Goal: Task Accomplishment & Management: Manage account settings

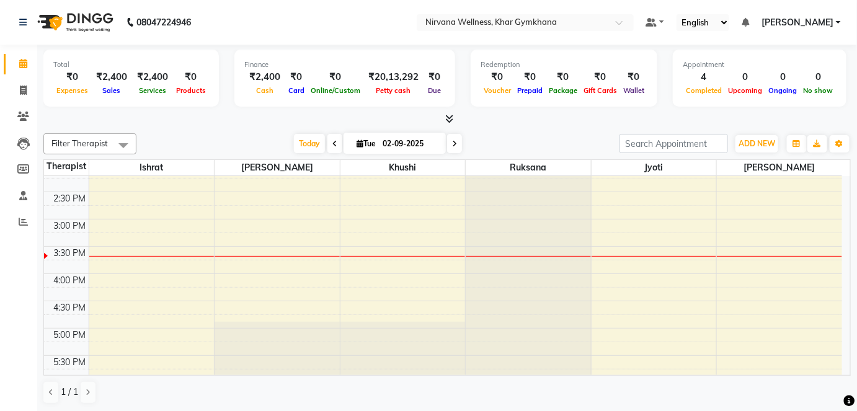
scroll to position [394, 0]
click at [614, 272] on div "7:00 AM 7:30 AM 8:00 AM 8:30 AM 9:00 AM 9:30 AM 10:00 AM 10:30 AM 11:00 AM 11:3…" at bounding box center [443, 218] width 798 height 872
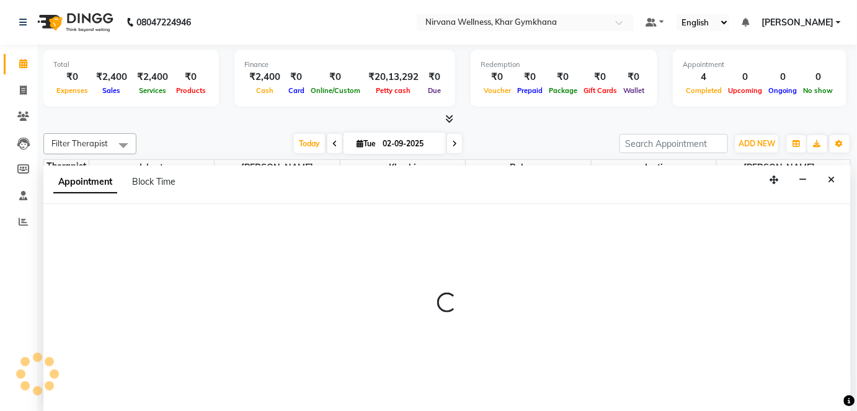
select select "78895"
select select "tentative"
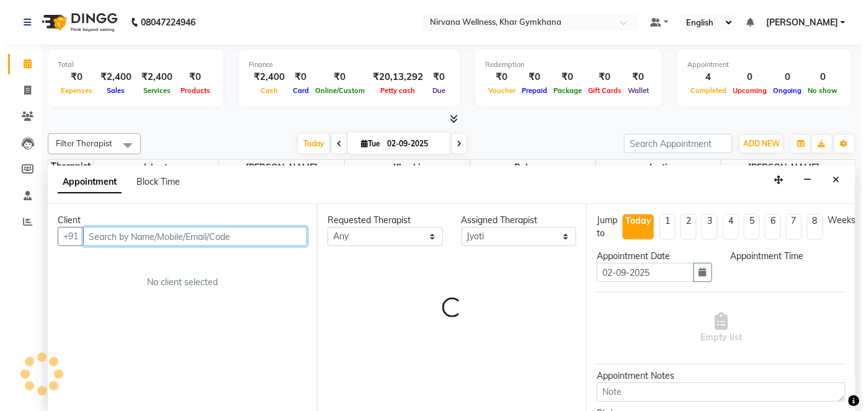
scroll to position [0, 0]
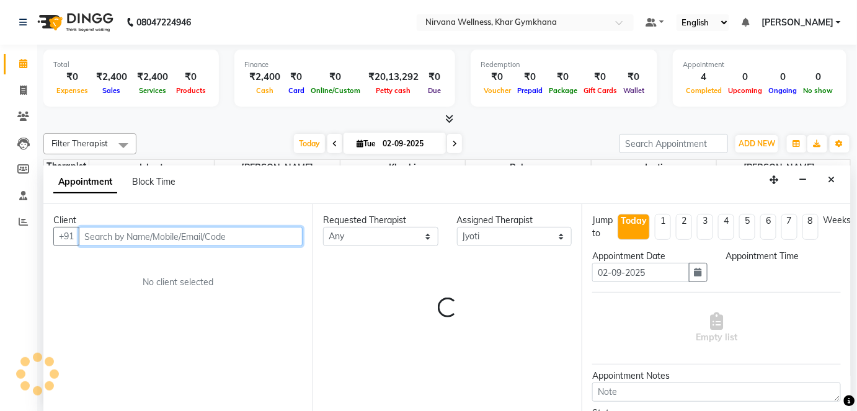
select select "960"
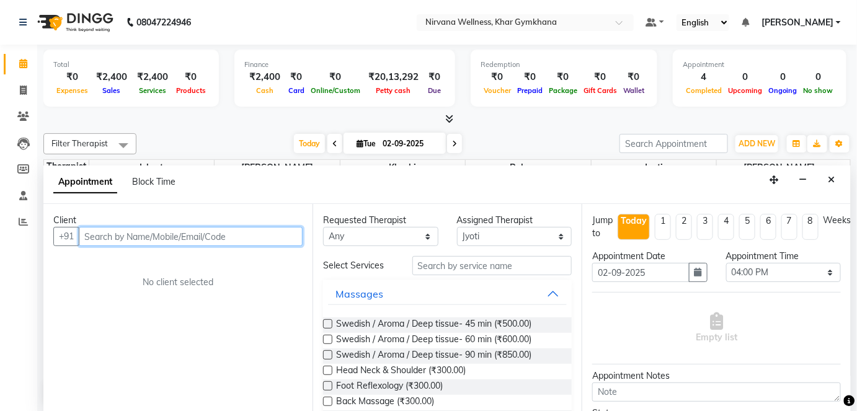
click at [246, 232] on input "text" at bounding box center [191, 236] width 224 height 19
type input "[PERSON_NAME]"
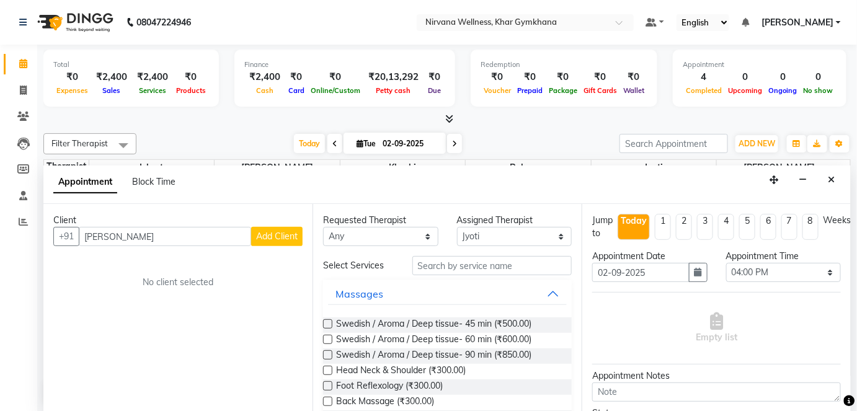
click at [264, 231] on span "Add Client" at bounding box center [277, 236] width 42 height 11
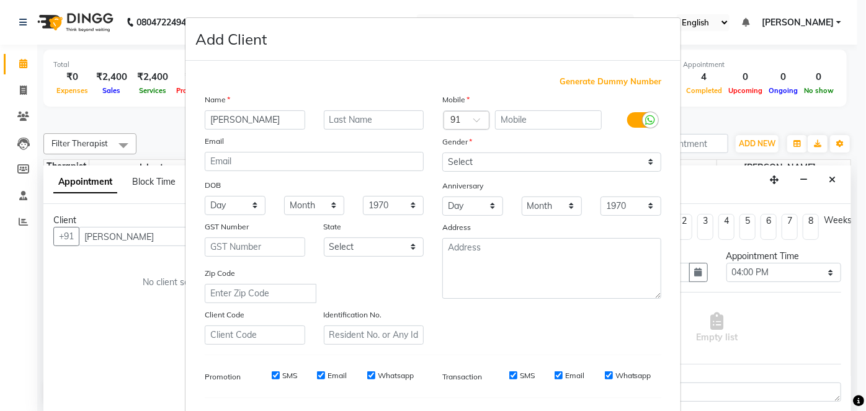
drag, startPoint x: 203, startPoint y: 118, endPoint x: 287, endPoint y: 125, distance: 84.0
click at [287, 125] on input "[PERSON_NAME]" at bounding box center [255, 119] width 100 height 19
click at [342, 123] on input "text" at bounding box center [374, 119] width 100 height 19
type input "S-1620-O"
click at [520, 110] on input "text" at bounding box center [548, 119] width 107 height 19
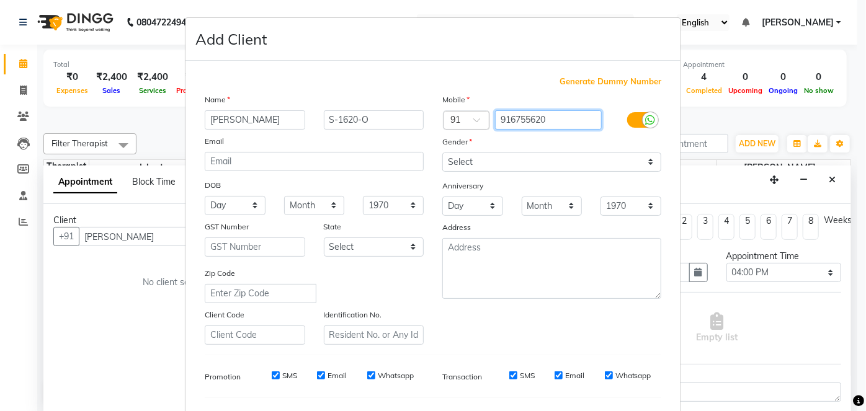
type input "916755620"
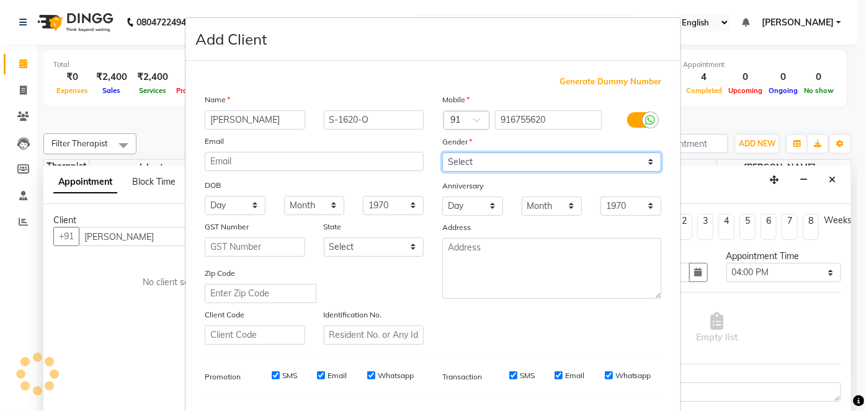
click at [552, 164] on select "Select [DEMOGRAPHIC_DATA] [DEMOGRAPHIC_DATA] Other Prefer Not To Say" at bounding box center [551, 162] width 219 height 19
select select "[DEMOGRAPHIC_DATA]"
click at [442, 153] on select "Select [DEMOGRAPHIC_DATA] [DEMOGRAPHIC_DATA] Other Prefer Not To Say" at bounding box center [551, 162] width 219 height 19
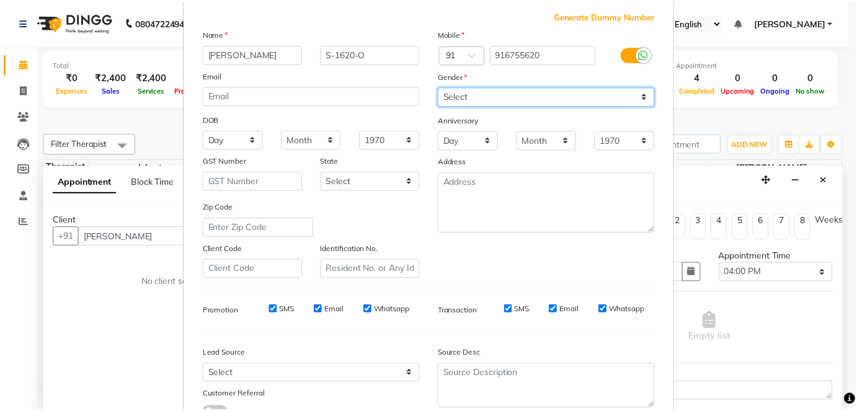
scroll to position [160, 0]
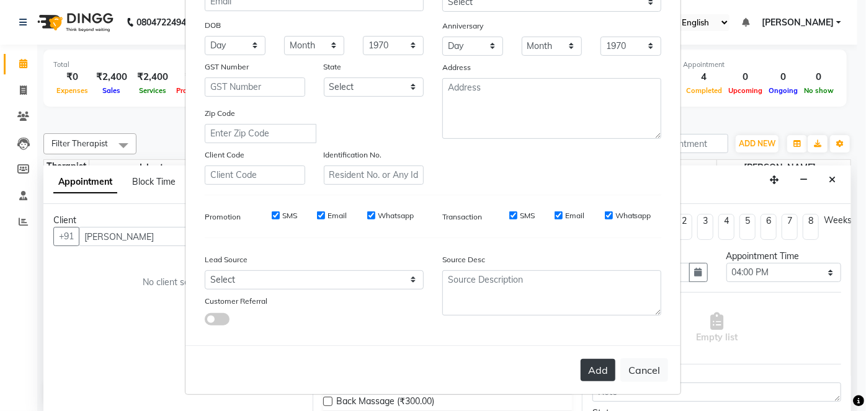
click at [583, 366] on button "Add" at bounding box center [597, 370] width 35 height 22
type input "916755620"
select select
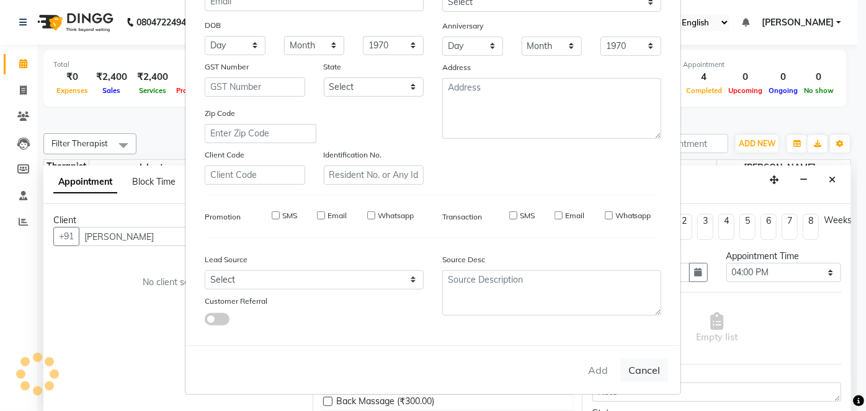
select select
checkbox input "false"
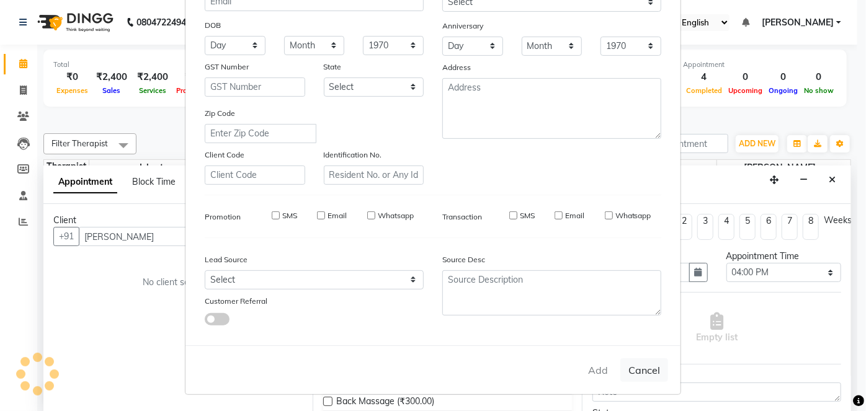
checkbox input "false"
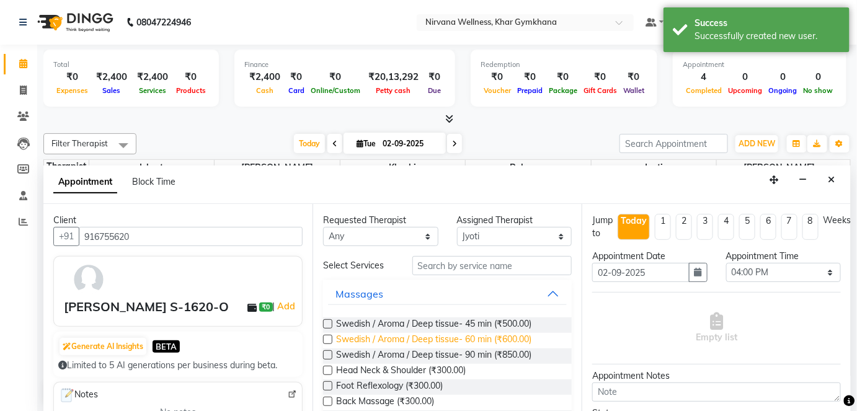
click at [436, 342] on span "Swedish / Aroma / Deep tissue- 60 min (₹600.00)" at bounding box center [433, 341] width 195 height 16
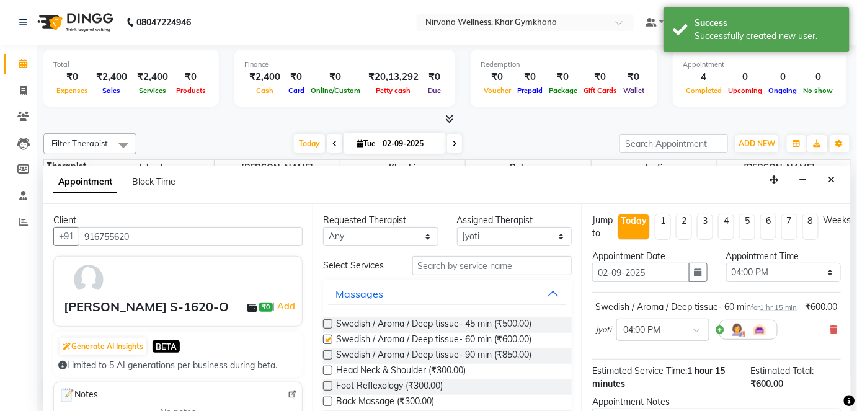
checkbox input "false"
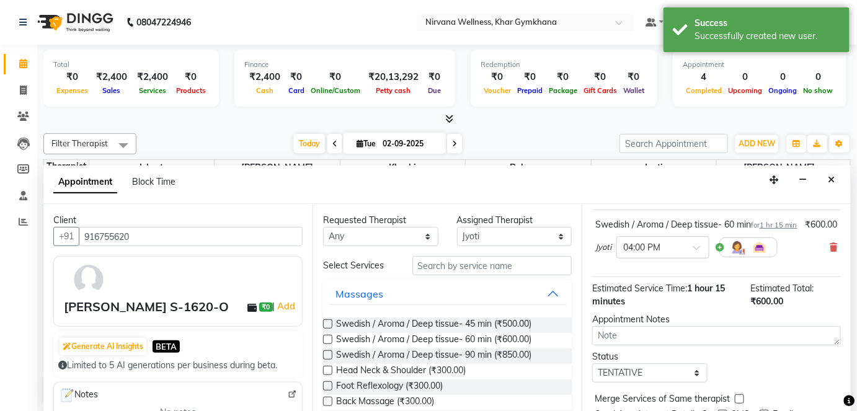
scroll to position [143, 0]
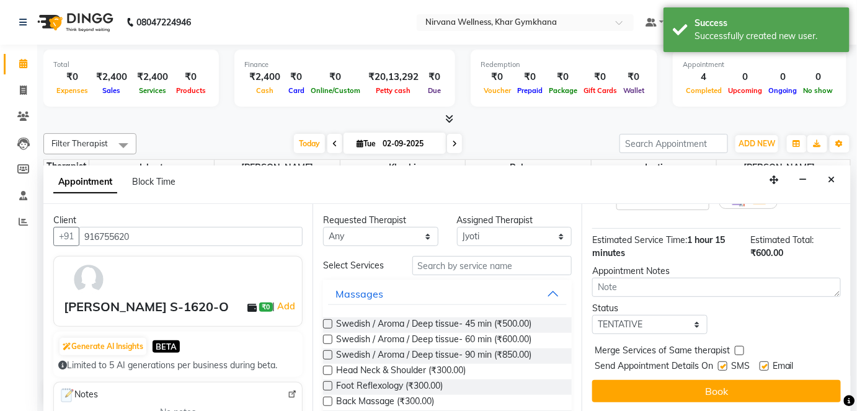
click at [768, 378] on div "Jump to [DATE] 1 2 3 4 5 6 7 8 Weeks Appointment Date [DATE] Appointment Time S…" at bounding box center [716, 308] width 269 height 208
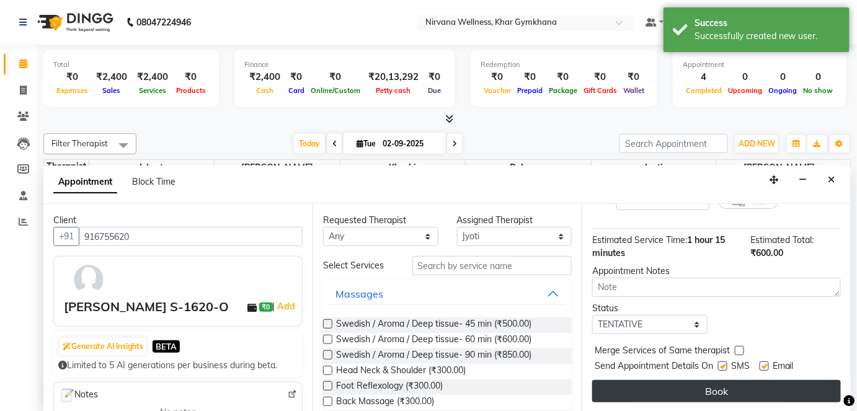
click at [768, 383] on button "Book" at bounding box center [716, 391] width 249 height 22
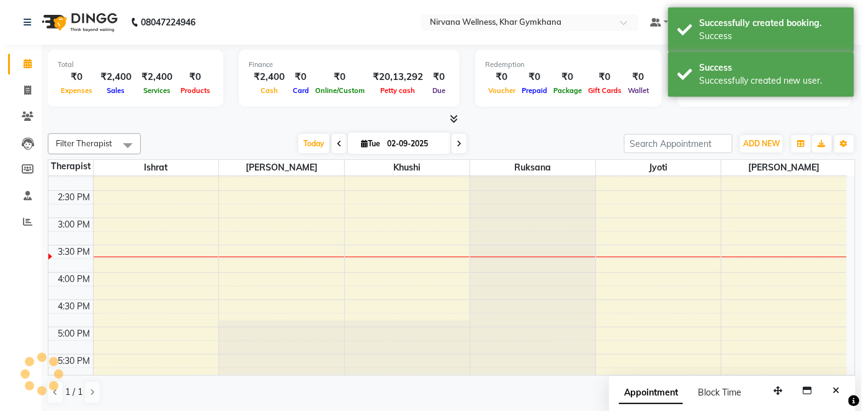
scroll to position [0, 0]
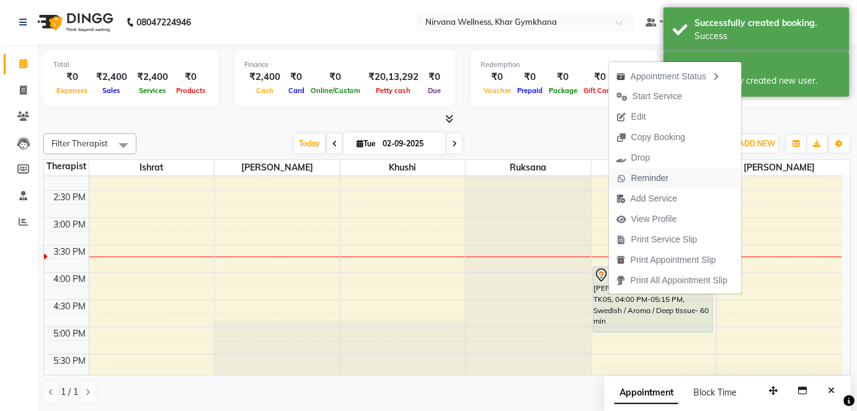
click at [639, 188] on span "Reminder" at bounding box center [643, 178] width 68 height 20
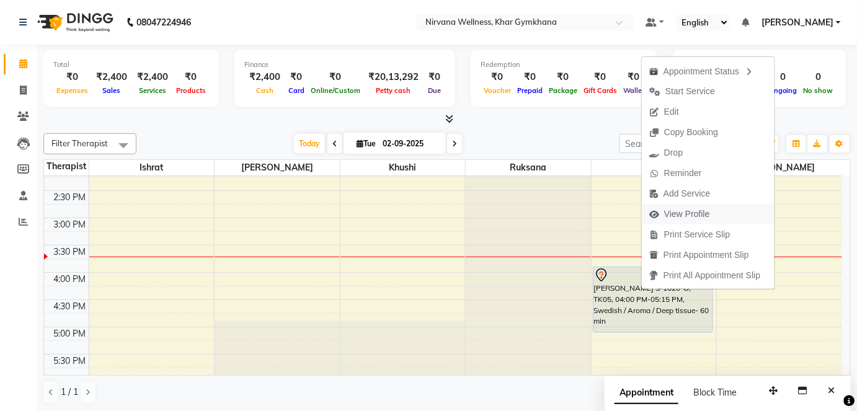
click at [683, 217] on span "View Profile" at bounding box center [687, 214] width 46 height 13
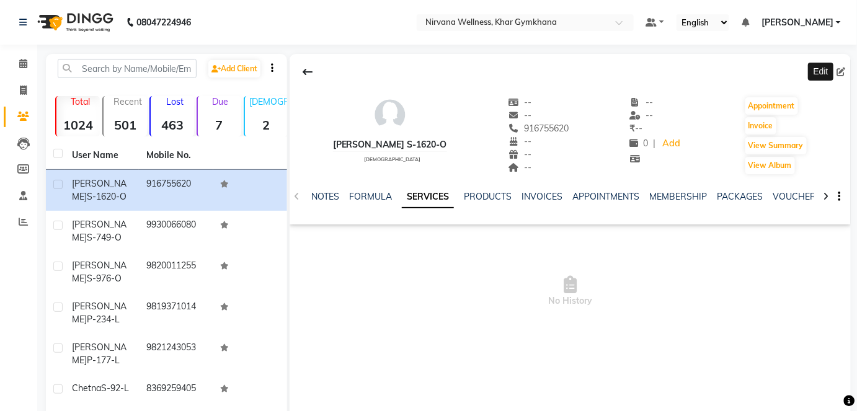
click at [843, 71] on icon at bounding box center [841, 72] width 9 height 9
select select "[DEMOGRAPHIC_DATA]"
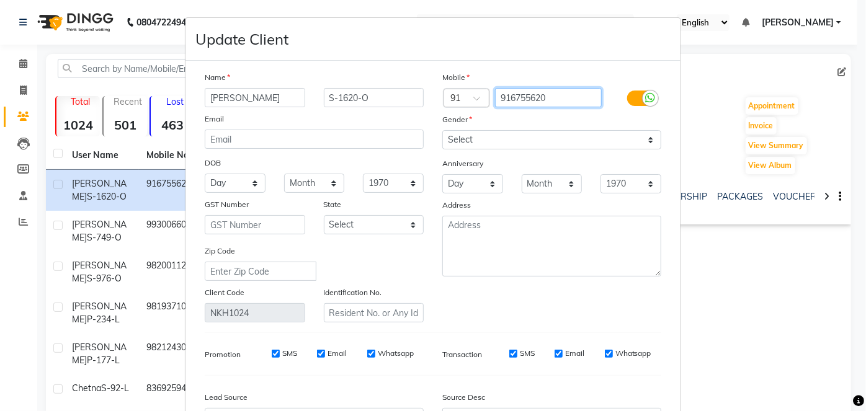
click at [554, 96] on input "916755620" at bounding box center [548, 97] width 107 height 19
click at [527, 98] on input "916755620" at bounding box center [548, 97] width 107 height 19
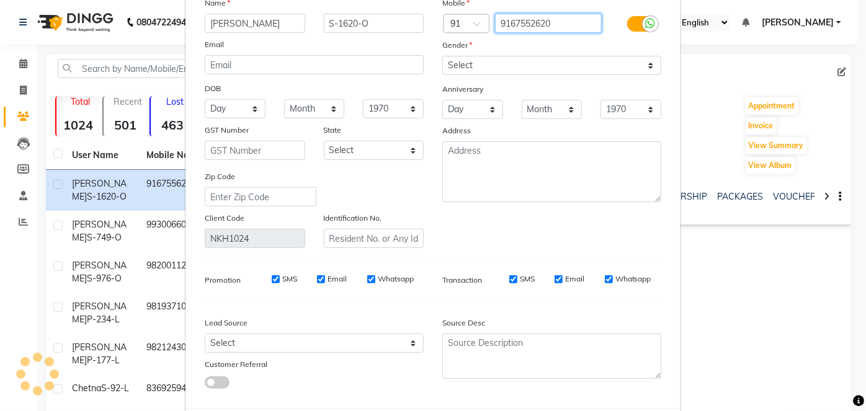
scroll to position [138, 0]
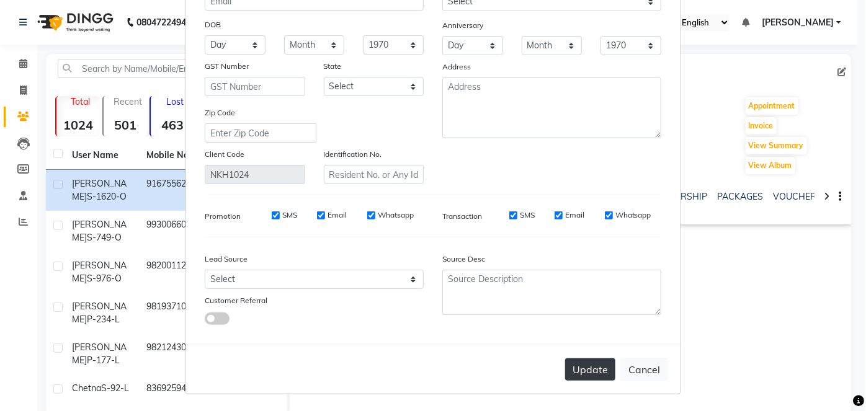
type input "9167552620"
click at [567, 358] on button "Update" at bounding box center [590, 369] width 50 height 22
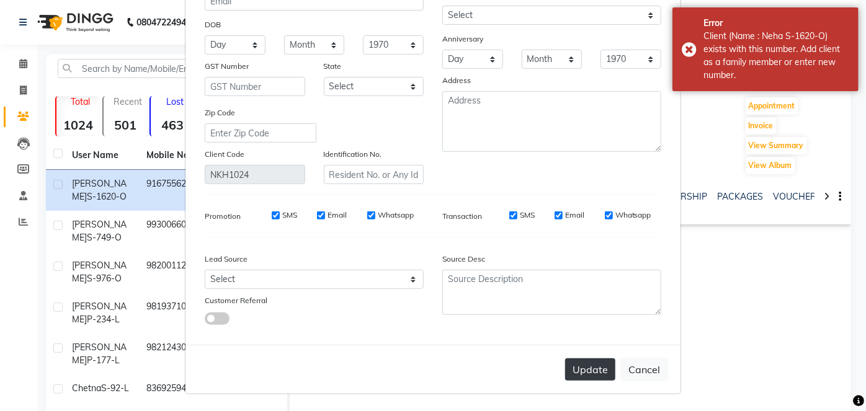
click at [570, 366] on button "Update" at bounding box center [590, 369] width 50 height 22
click at [641, 379] on button "Cancel" at bounding box center [644, 370] width 48 height 24
select select
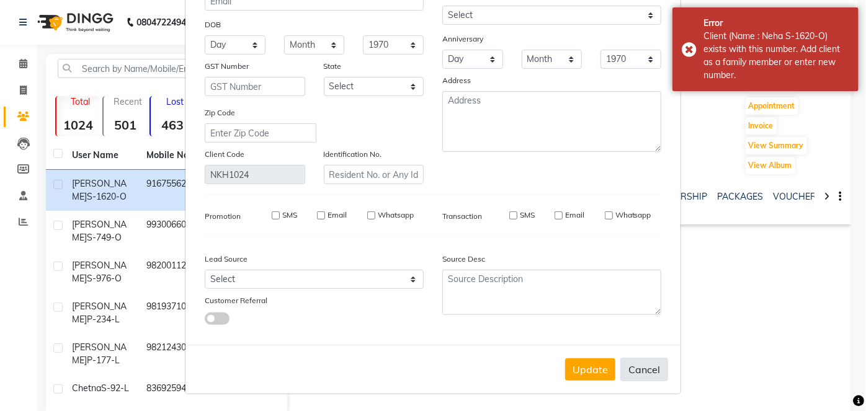
select select
checkbox input "false"
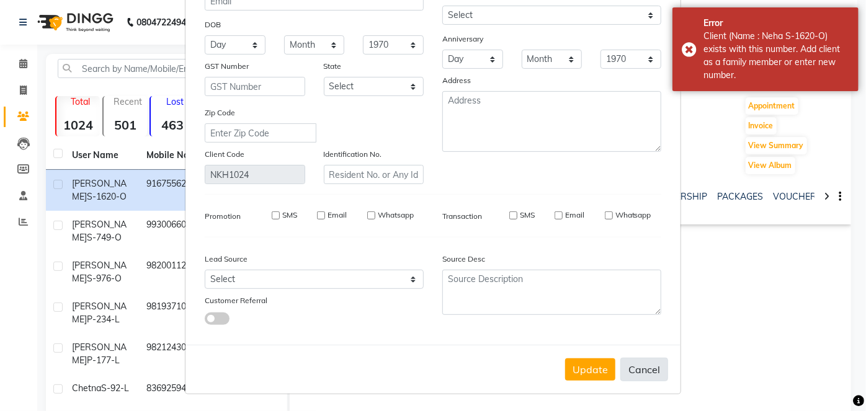
checkbox input "false"
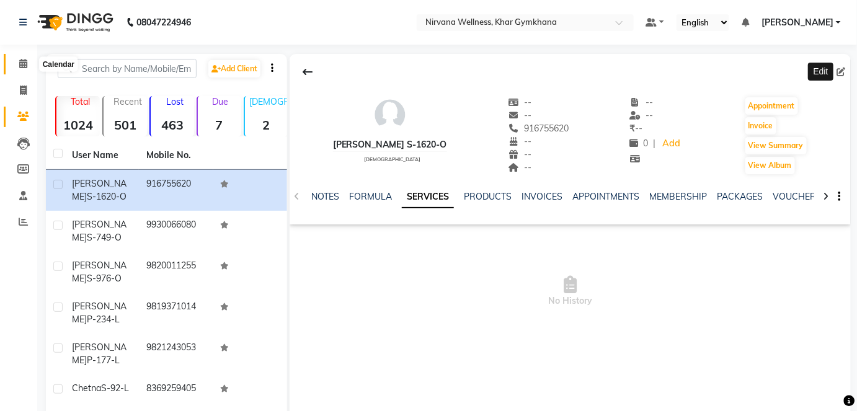
click at [24, 66] on icon at bounding box center [23, 63] width 8 height 9
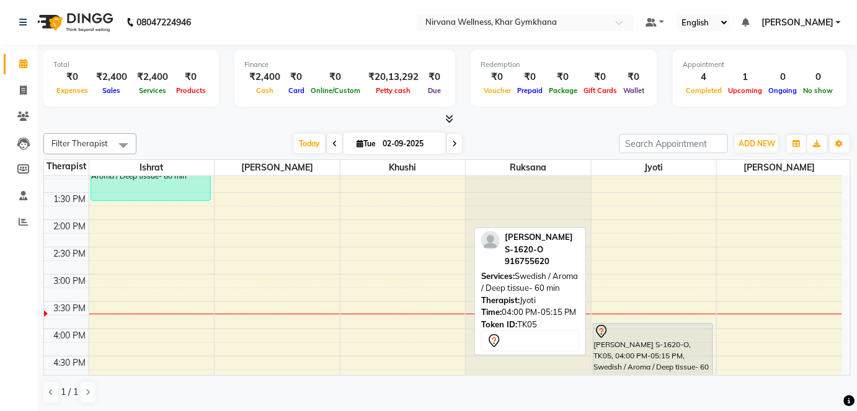
scroll to position [451, 0]
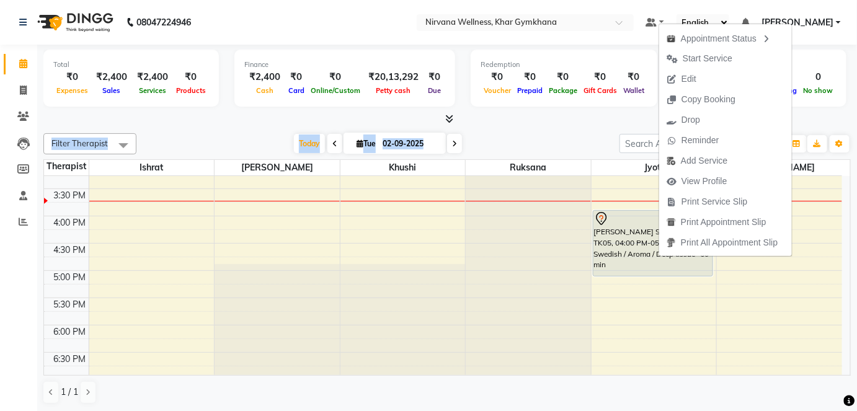
drag, startPoint x: 532, startPoint y: 127, endPoint x: 532, endPoint y: 119, distance: 8.1
click at [532, 119] on div "Total ₹0 Expenses ₹2,400 Sales ₹2,400 Services ₹0 Products Finance ₹2,400 Cash …" at bounding box center [447, 229] width 820 height 368
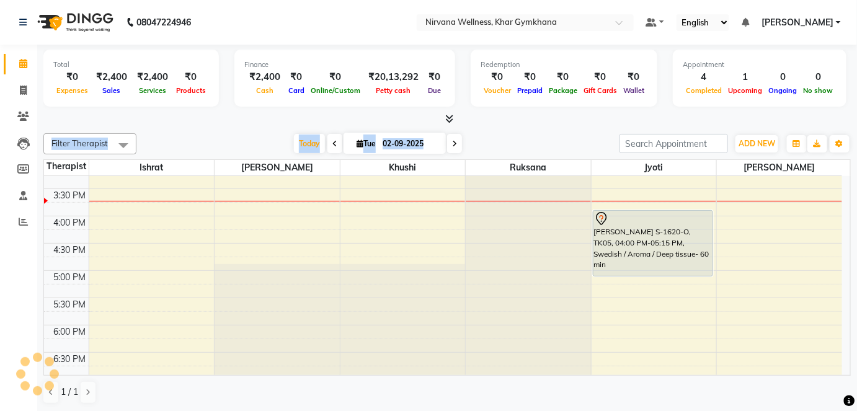
click at [543, 128] on div "Total ₹0 Expenses ₹2,400 Sales ₹2,400 Services ₹0 Products Finance ₹2,400 Cash …" at bounding box center [447, 229] width 820 height 368
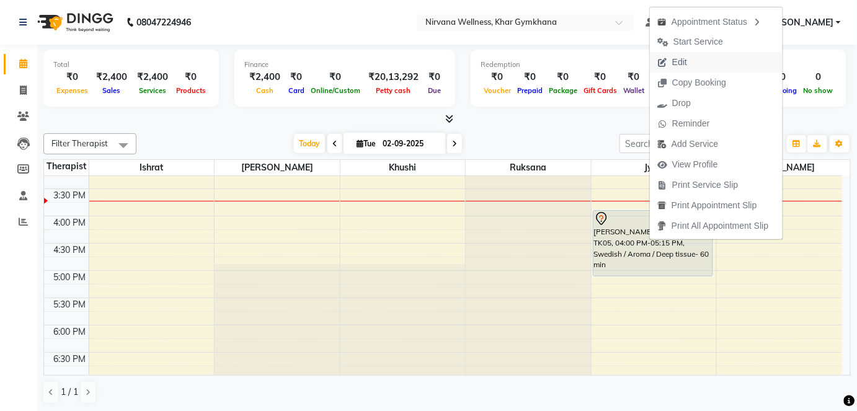
click at [691, 60] on span "Edit" at bounding box center [672, 62] width 45 height 20
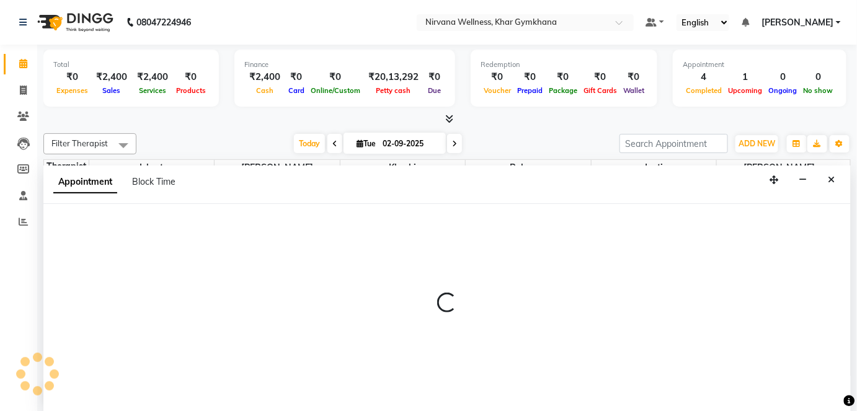
scroll to position [432, 0]
select select "78895"
select select "960"
select select "3392"
select select "tentative"
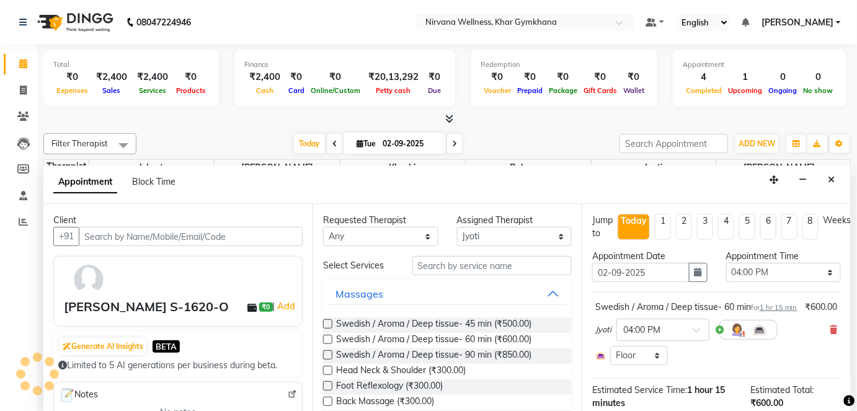
scroll to position [0, 0]
click at [156, 231] on input "text" at bounding box center [191, 236] width 224 height 19
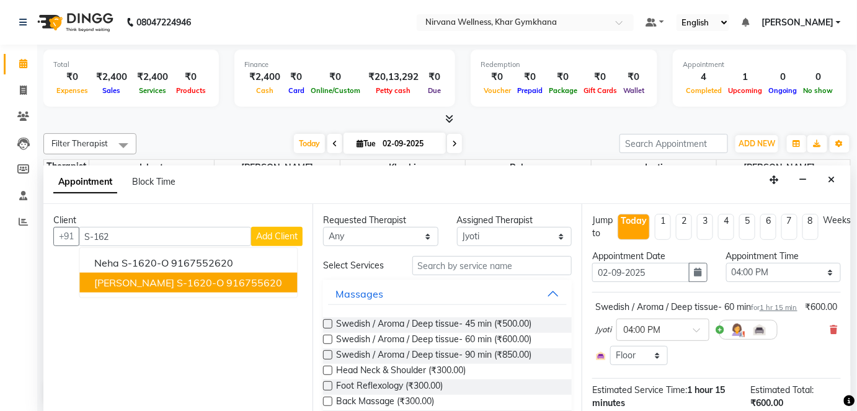
click at [241, 288] on button "[PERSON_NAME] S-1620-O 916755620" at bounding box center [188, 283] width 218 height 20
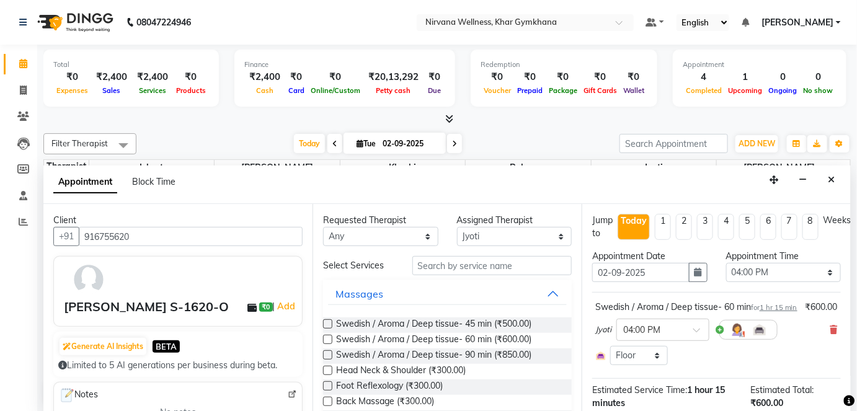
click at [177, 235] on input "916755620" at bounding box center [191, 236] width 224 height 19
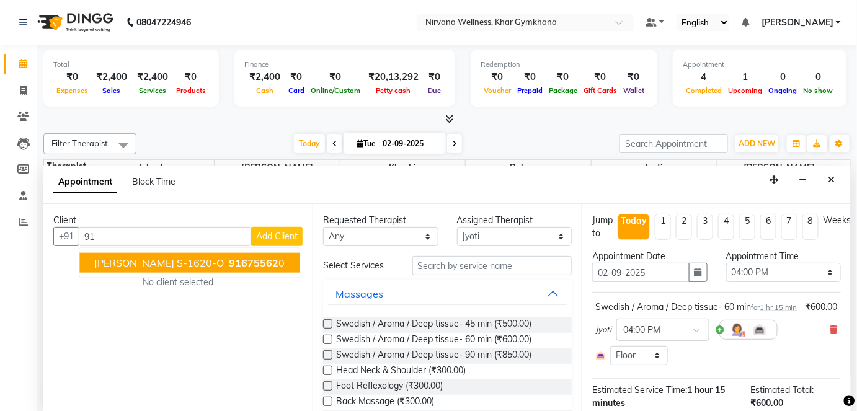
type input "9"
click at [179, 258] on ngb-highlight "9167552620" at bounding box center [202, 263] width 62 height 12
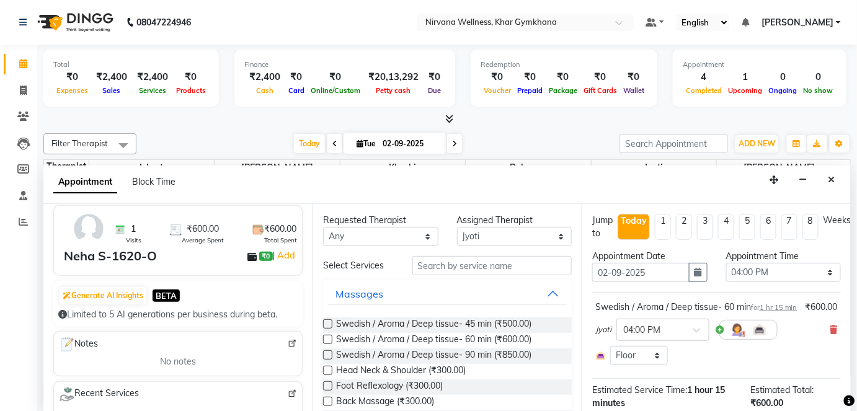
scroll to position [112, 0]
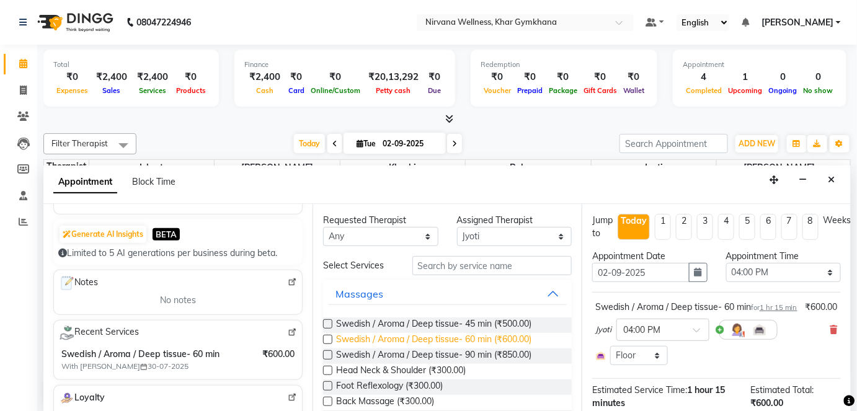
type input "9167552620"
click at [481, 340] on span "Swedish / Aroma / Deep tissue- 60 min (₹600.00)" at bounding box center [433, 341] width 195 height 16
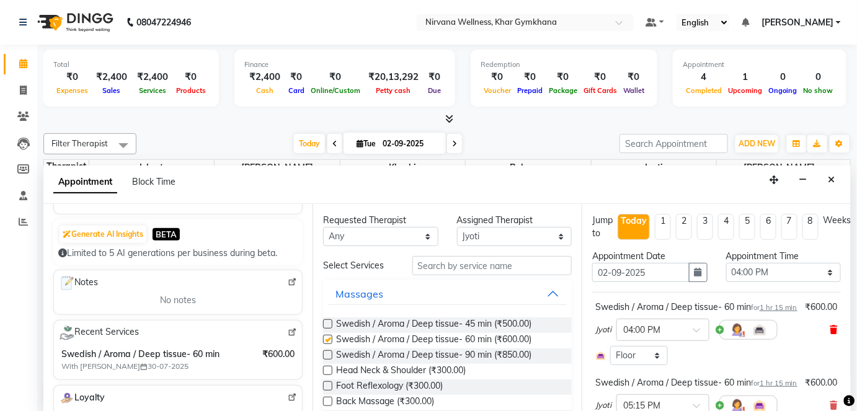
checkbox input "false"
click at [830, 337] on span at bounding box center [833, 330] width 7 height 13
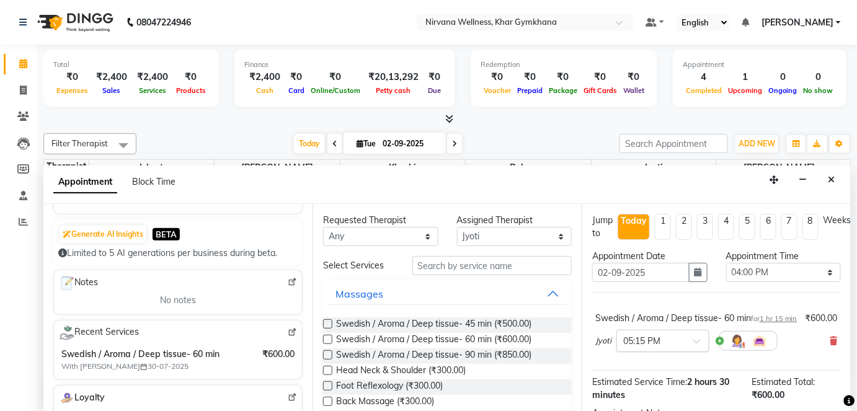
click at [675, 347] on input "text" at bounding box center [650, 340] width 55 height 13
click at [644, 372] on div "04:00 PM" at bounding box center [663, 366] width 92 height 23
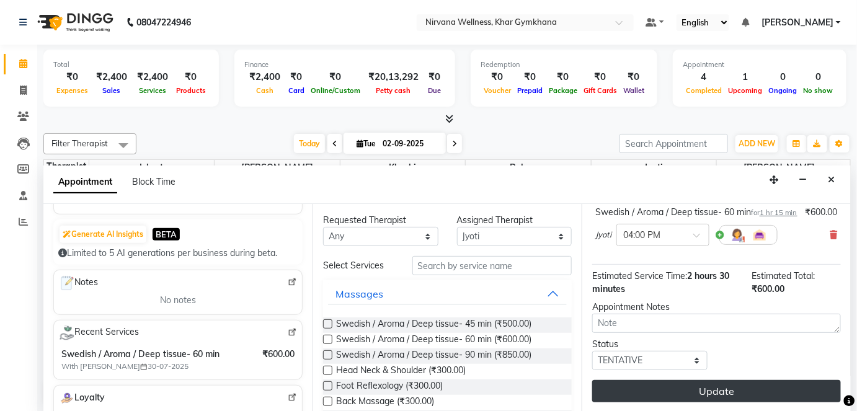
click at [648, 381] on button "Update" at bounding box center [716, 391] width 249 height 22
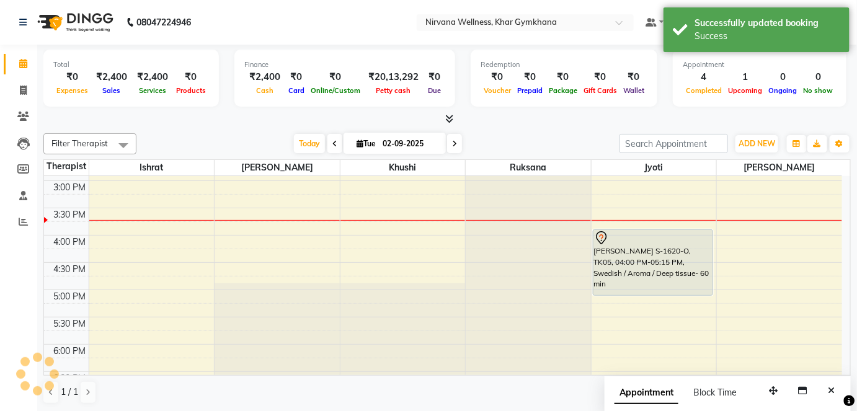
scroll to position [0, 0]
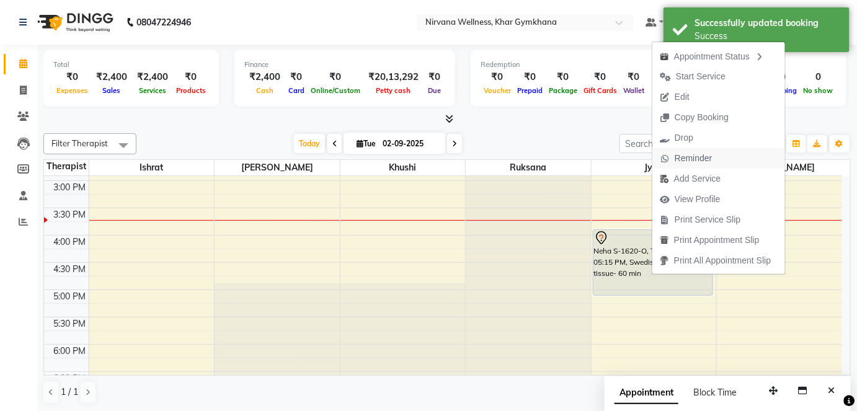
click at [699, 154] on span "Reminder" at bounding box center [694, 158] width 38 height 13
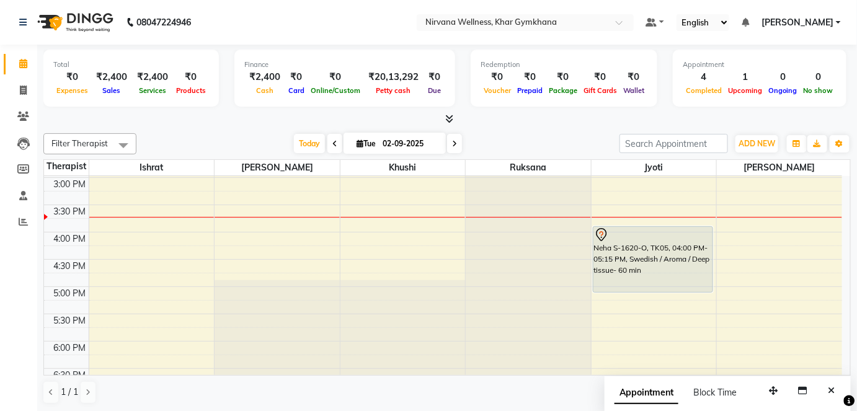
scroll to position [432, 0]
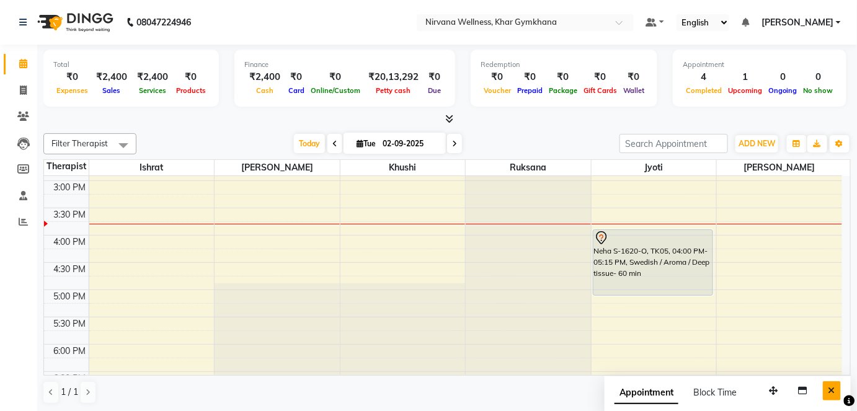
click at [834, 391] on icon "Close" at bounding box center [831, 390] width 7 height 9
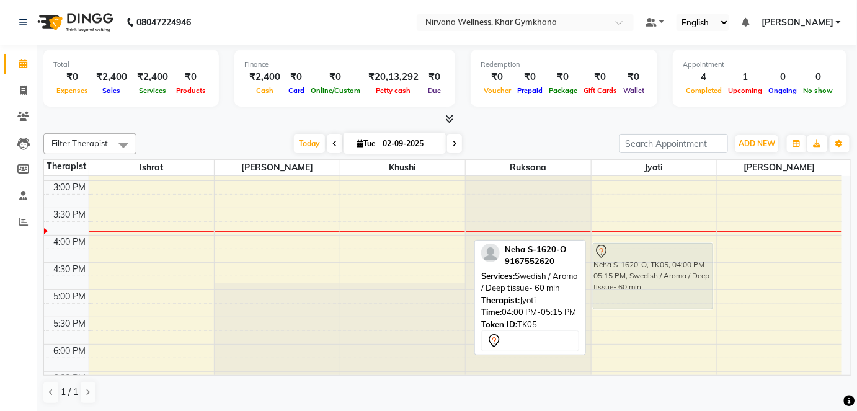
drag, startPoint x: 632, startPoint y: 267, endPoint x: 636, endPoint y: 278, distance: 11.8
click at [636, 278] on div "Neha S-1620-O, TK05, 04:00 PM-05:15 PM, Swedish / Aroma / Deep tissue- 60 min N…" at bounding box center [654, 181] width 125 height 872
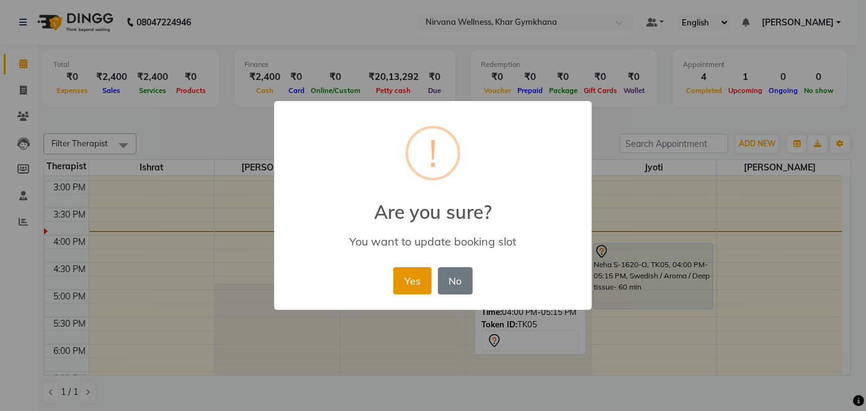
click at [396, 285] on button "Yes" at bounding box center [412, 280] width 38 height 27
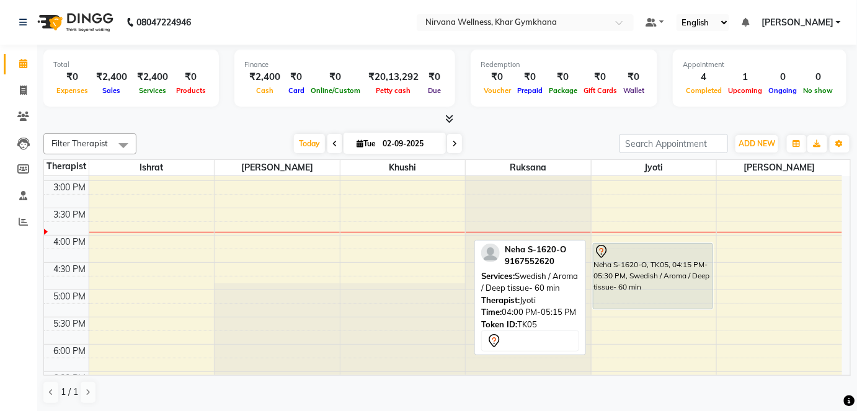
click at [574, 127] on div "Total ₹0 Expenses ₹2,400 Sales ₹2,400 Services ₹0 Products Finance ₹2,400 Cash …" at bounding box center [447, 229] width 820 height 368
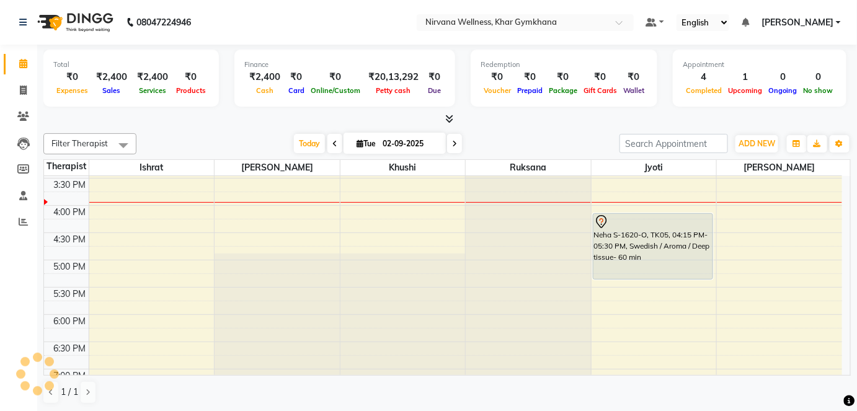
scroll to position [468, 0]
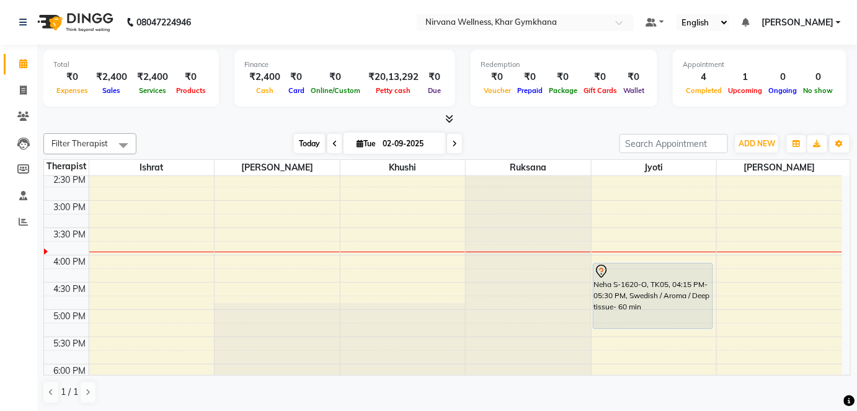
click at [314, 149] on span "Today" at bounding box center [309, 143] width 31 height 19
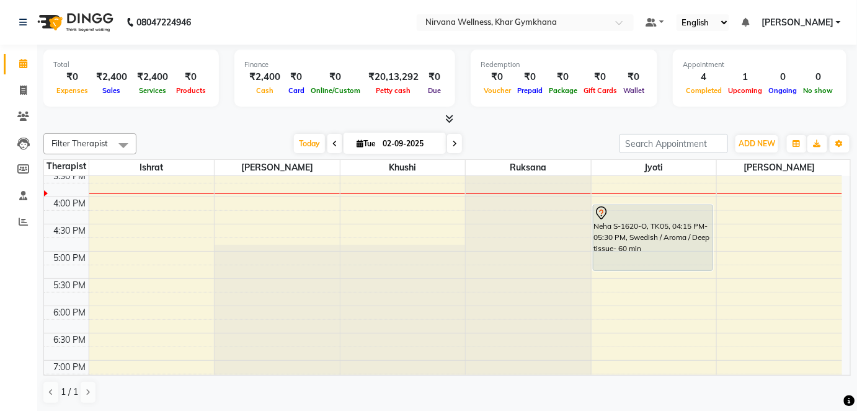
scroll to position [451, 0]
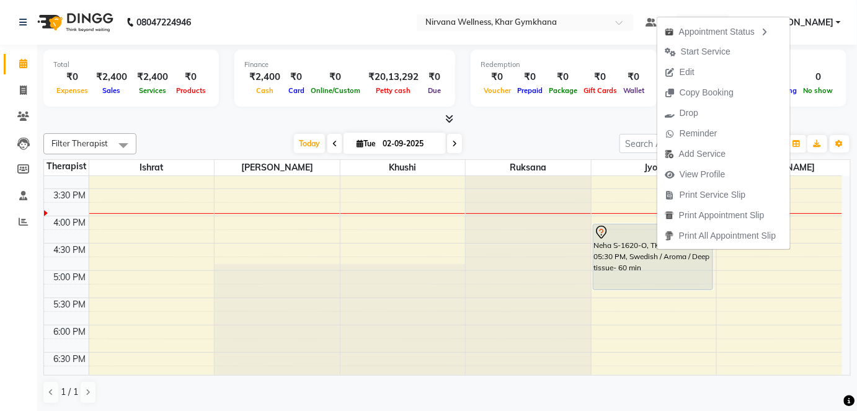
click at [537, 140] on div "[DATE] [DATE]" at bounding box center [378, 144] width 471 height 19
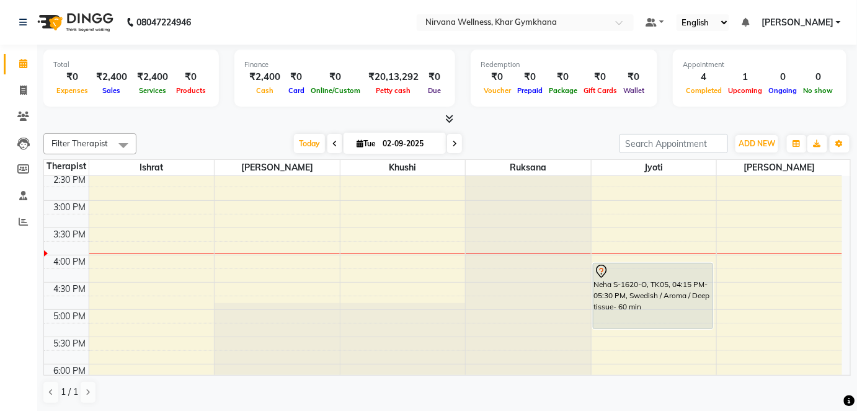
scroll to position [430, 0]
